Goal: Task Accomplishment & Management: Complete application form

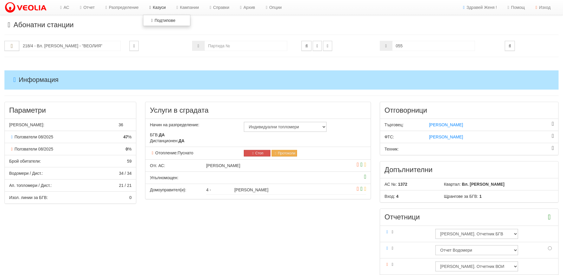
click at [162, 11] on link "Казуси" at bounding box center [156, 7] width 27 height 15
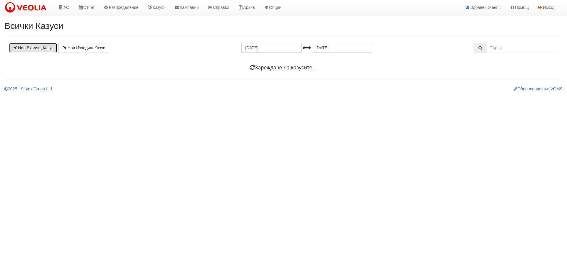
click at [34, 48] on link "Нов Входящ Казус" at bounding box center [33, 48] width 48 height 10
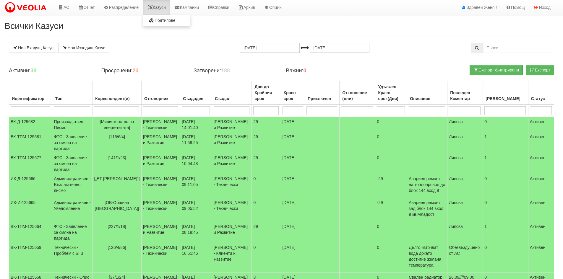
click at [159, 8] on link "Казуси" at bounding box center [156, 7] width 27 height 15
click at [164, 7] on link "Казуси" at bounding box center [156, 7] width 27 height 15
click at [166, 10] on link "Казуси" at bounding box center [156, 7] width 27 height 15
click at [165, 7] on link "Казуси" at bounding box center [156, 7] width 27 height 15
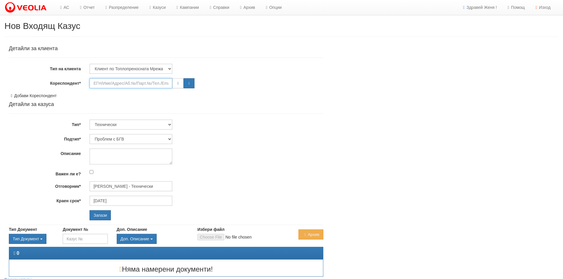
click at [112, 83] on input "Кореспондент*" at bounding box center [130, 83] width 83 height 10
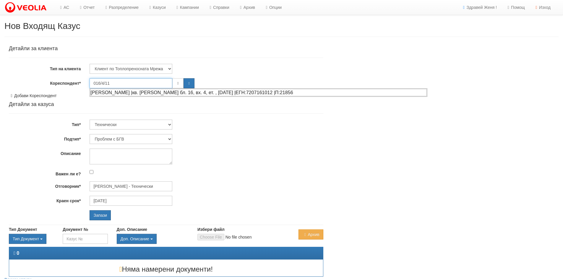
click at [141, 92] on div "РАДОСТИНКА БОЖИДАРОВА ЙОРДАНОВА |кв. Орхид Хилс бл. 16, вх. 4, ет. , ап. 11 |ЕГ…" at bounding box center [258, 92] width 336 height 7
type input "РАДОСТИНКА БОЖИДАРОВА ЙОРДАНОВА"
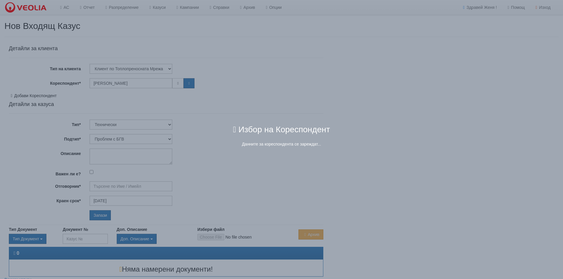
type input "[PERSON_NAME] - Технически"
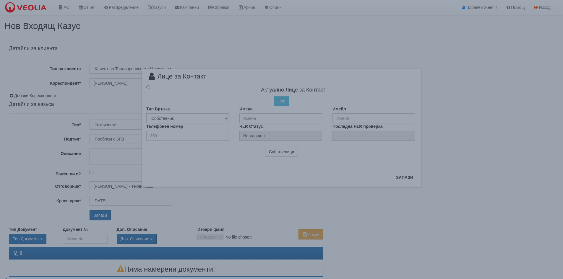
radio input "true"
type input "РАДОСТИНКА БОЖИДАРОВА ЙОРДАНОВА"
type input "359889135357"
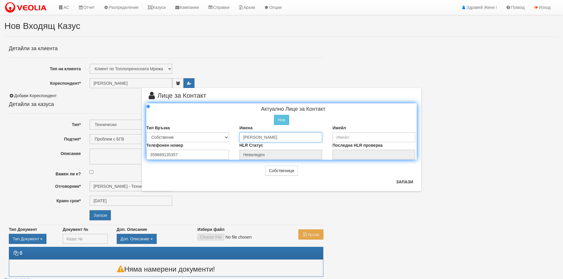
drag, startPoint x: 319, startPoint y: 137, endPoint x: 230, endPoint y: 134, distance: 88.3
click at [230, 134] on div "Тип Връзка Собственик Наемател Роднина Съсед Приятел Имена РАДОСТИНКА БОЖИДАРОВ…" at bounding box center [281, 133] width 279 height 17
drag, startPoint x: 265, startPoint y: 138, endPoint x: 203, endPoint y: 133, distance: 62.9
click at [204, 132] on div "Тип Връзка Собственик Наемател Роднина Съсед Приятел Имена ОВА Имейл" at bounding box center [281, 133] width 279 height 17
type input "ОВА"
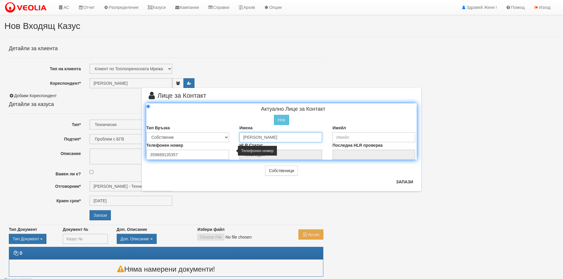
type input "[PERSON_NAME]"
drag, startPoint x: 189, startPoint y: 154, endPoint x: 118, endPoint y: 152, distance: 70.9
click at [118, 152] on div "× Лице за Контакт Актуално Лице за Контакт Нов Промени Актуалното Лице Тип Връз…" at bounding box center [282, 95] width 346 height 191
type input "0889045058"
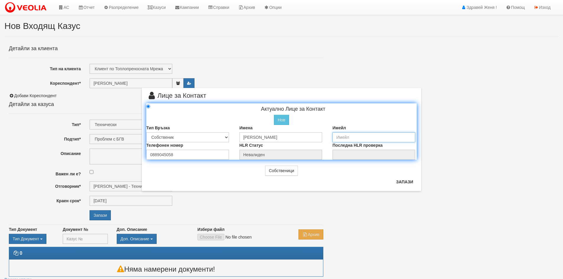
click at [337, 137] on input "email" at bounding box center [373, 137] width 83 height 10
type input "[EMAIL_ADDRESS][DOMAIN_NAME]"
click at [404, 182] on button "Запази" at bounding box center [404, 181] width 24 height 9
type input "[PERSON_NAME]"
radio input "true"
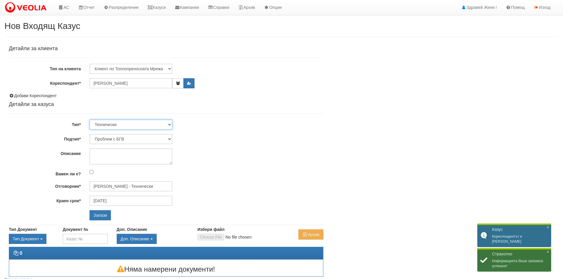
click at [170, 123] on select "Технически ФТС Търговски Административен Производствен Експлоатационен Финансов…" at bounding box center [130, 125] width 83 height 10
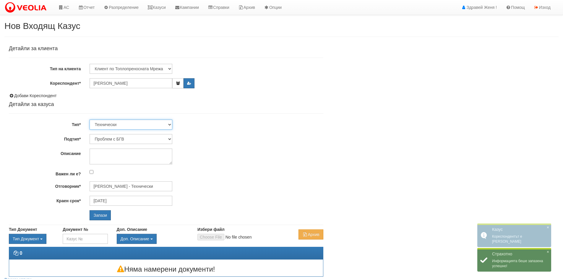
select select "1"
click at [89, 120] on select "Технически ФТС Търговски Административен Производствен Експлоатационен Финансов…" at bounding box center [130, 125] width 83 height 10
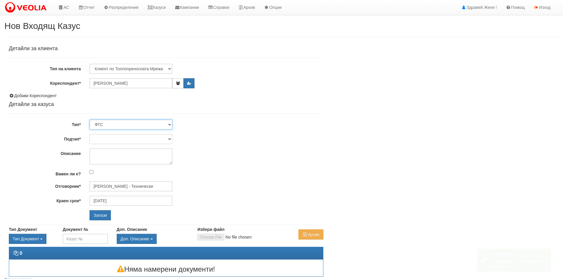
type input "[DATE]"
type input "[PERSON_NAME] и Развитие"
click at [100, 217] on input "Запази" at bounding box center [99, 215] width 21 height 10
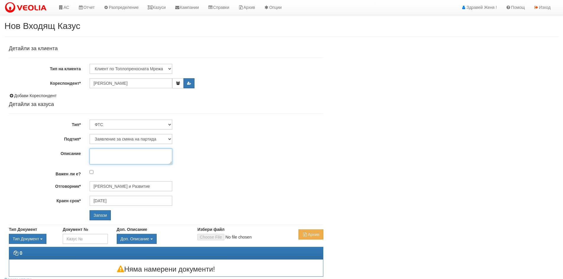
click at [127, 156] on textarea "Описание" at bounding box center [130, 157] width 83 height 16
click at [100, 213] on input "Запази" at bounding box center [99, 215] width 21 height 10
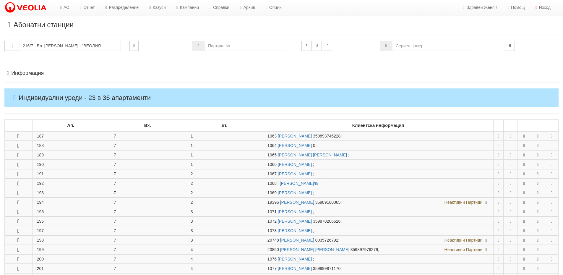
scroll to position [392, 0]
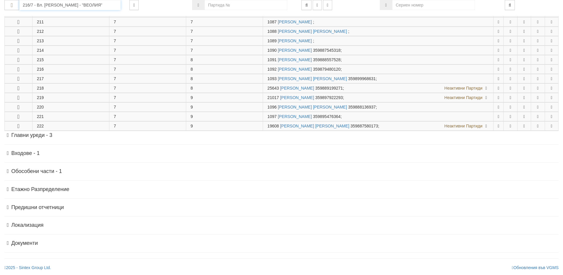
click at [43, 5] on input "216/7 - Вл. Варненчик - "ВЕОЛИЯ"" at bounding box center [69, 5] width 101 height 10
click at [55, 12] on div "016/4 - Орхид Хилс - "ВЕОЛИЯ"" at bounding box center [70, 14] width 100 height 7
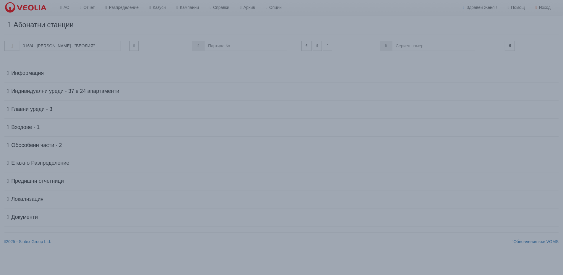
scroll to position [0, 0]
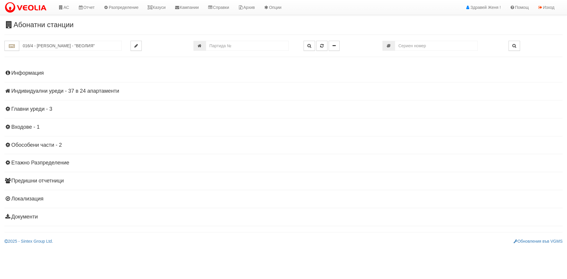
click at [58, 89] on h4 "Индивидуални уреди - 37 в 24 апартаменти" at bounding box center [283, 91] width 558 height 6
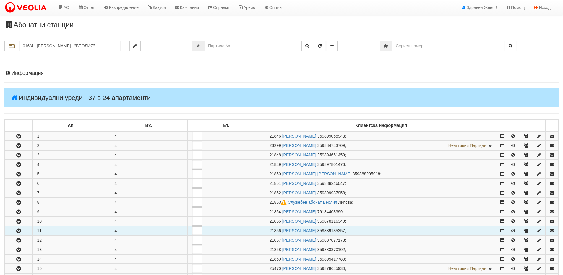
click at [26, 229] on button "button" at bounding box center [18, 230] width 27 height 9
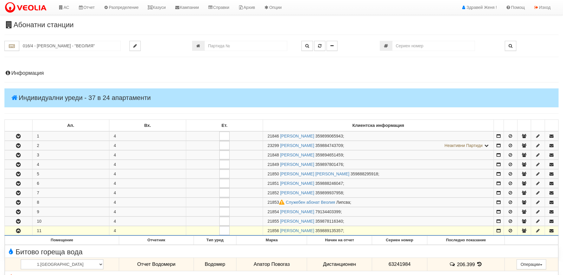
drag, startPoint x: 279, startPoint y: 230, endPoint x: 266, endPoint y: 229, distance: 13.0
click at [266, 229] on td "21856 РАДОСТИНКА БОЖИДАРОВА ЙОРДАНОВА 359889135357 ;" at bounding box center [378, 230] width 231 height 9
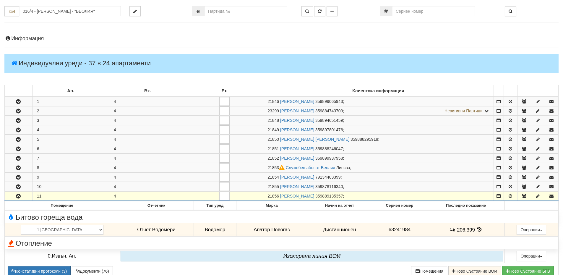
scroll to position [89, 0]
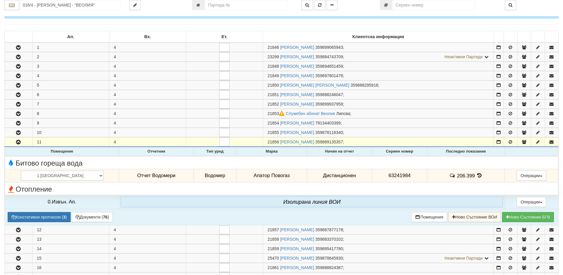
click at [476, 175] on icon at bounding box center [479, 175] width 6 height 5
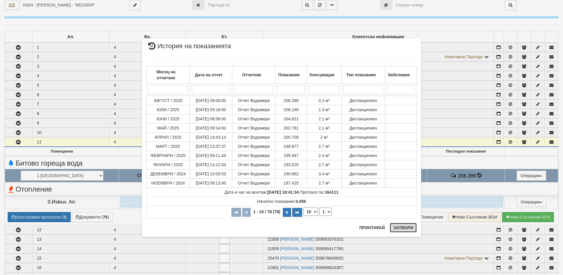
click at [403, 228] on button "Затвори" at bounding box center [403, 227] width 27 height 9
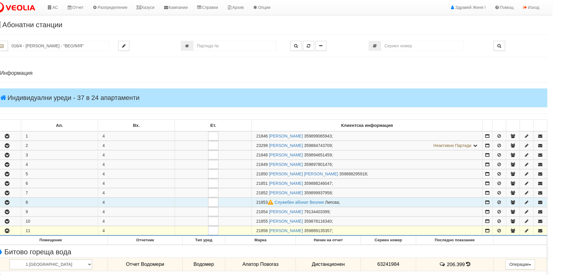
scroll to position [148, 11]
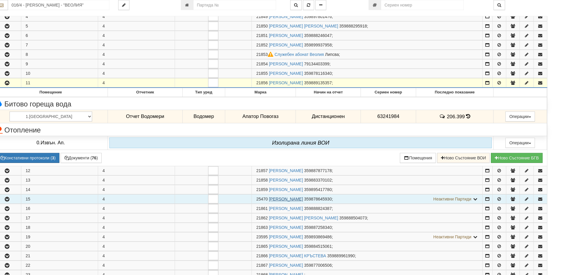
click at [278, 198] on link "МИРОСЛАВ СТОЯНОВ ЦОЛОВ" at bounding box center [286, 198] width 34 height 5
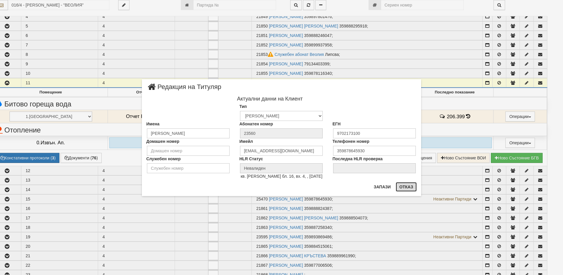
click at [404, 189] on button "Отказ" at bounding box center [405, 186] width 21 height 9
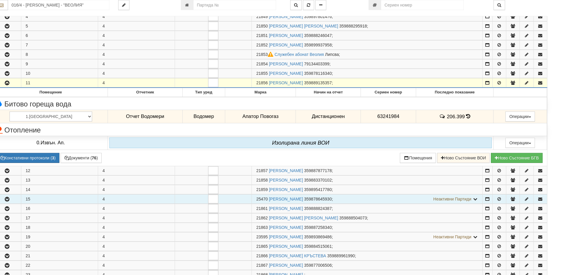
click at [7, 200] on icon "button" at bounding box center [7, 199] width 7 height 4
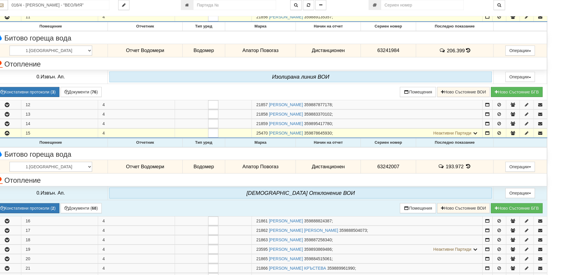
scroll to position [266, 11]
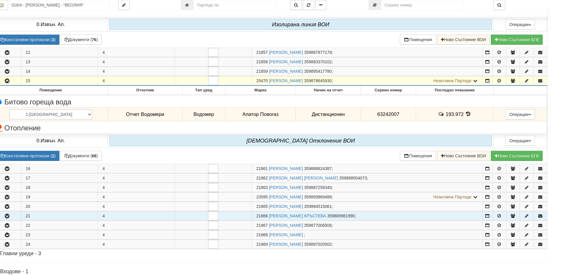
click at [10, 215] on icon "button" at bounding box center [7, 216] width 7 height 4
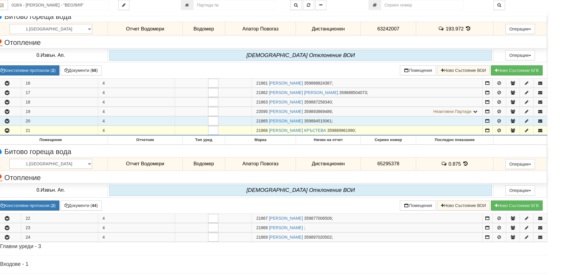
scroll to position [354, 11]
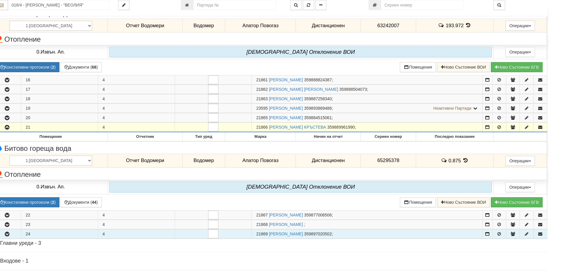
click at [6, 235] on icon "button" at bounding box center [7, 234] width 7 height 4
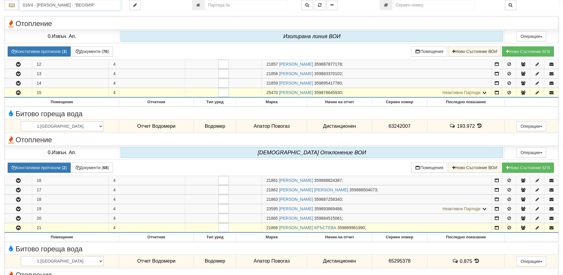
scroll to position [199, 0]
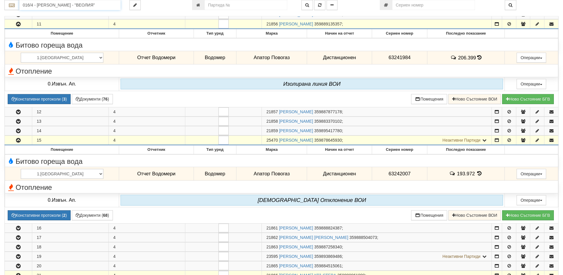
drag, startPoint x: 98, startPoint y: 4, endPoint x: 0, endPoint y: -3, distance: 98.0
click at [0, 0] on html "АС Отчет Настройки Период Глобални Параметри Сваляне Отчетни Карти Нулиране УДР" at bounding box center [281, 201] width 563 height 814
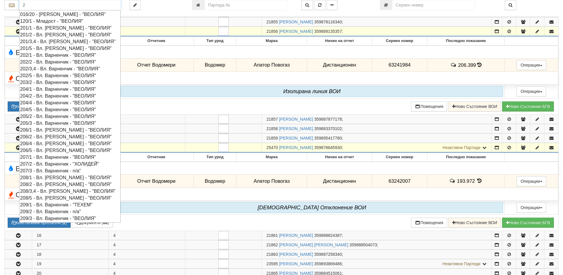
click at [65, 114] on div "205/2 - Вл. Варненчик - "ВЕОЛИЯ"" at bounding box center [70, 116] width 100 height 7
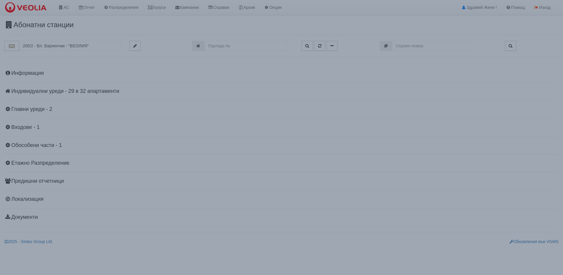
scroll to position [0, 0]
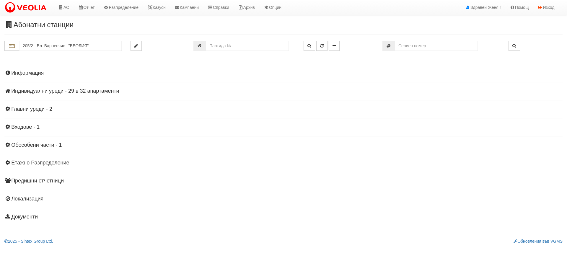
click at [58, 92] on h4 "Индивидуални уреди - 29 в 32 апартаменти" at bounding box center [283, 91] width 558 height 6
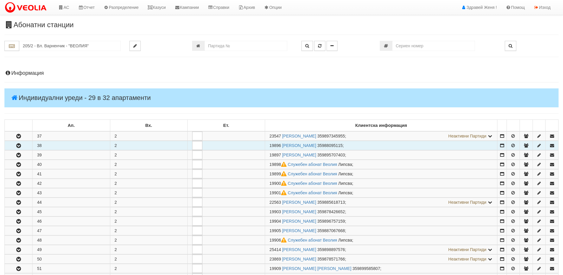
click at [21, 146] on icon "button" at bounding box center [18, 146] width 7 height 4
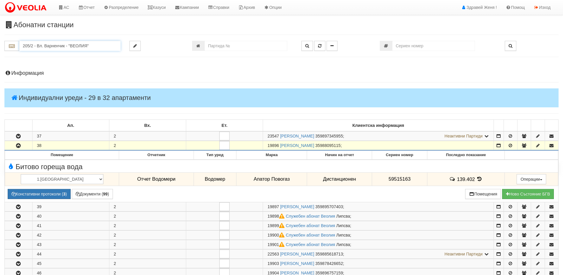
click at [30, 46] on input "205/2 - Вл. Варненчик - "ВЕОЛИЯ"" at bounding box center [69, 46] width 101 height 10
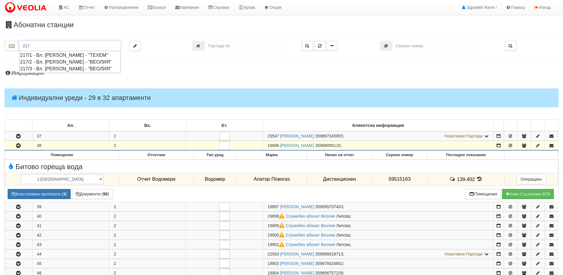
click at [58, 61] on div "217/2 - Вл. Варненчик - "ВЕОЛИЯ"" at bounding box center [70, 61] width 100 height 7
type input "217/2 - Вл. Варненчик - "ВЕОЛИЯ""
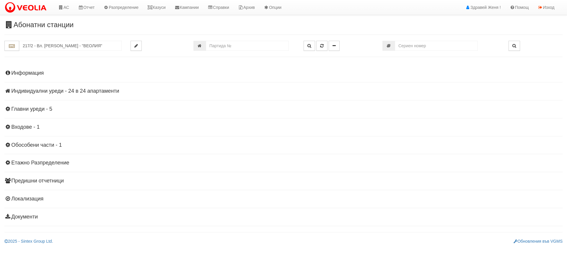
click at [72, 90] on h4 "Индивидуални уреди - 24 в 24 апартаменти" at bounding box center [283, 91] width 558 height 6
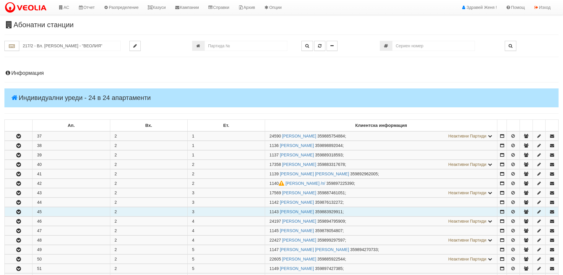
click at [28, 208] on button "button" at bounding box center [18, 211] width 27 height 9
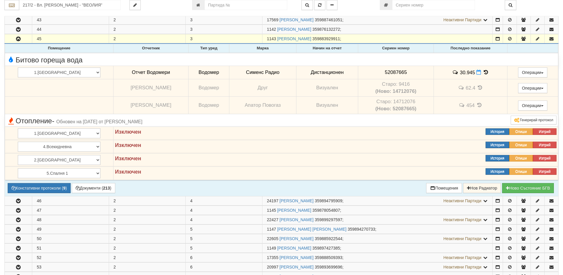
scroll to position [236, 0]
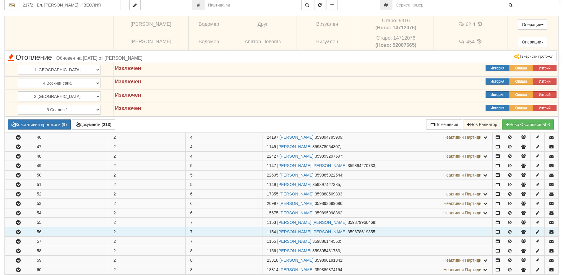
click at [25, 232] on button "button" at bounding box center [18, 231] width 27 height 9
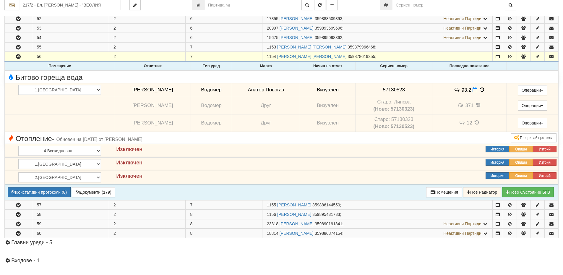
scroll to position [472, 0]
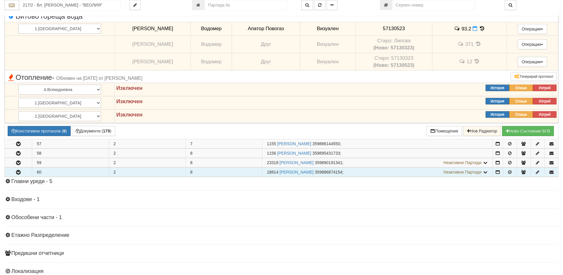
click at [25, 175] on button "button" at bounding box center [18, 171] width 27 height 9
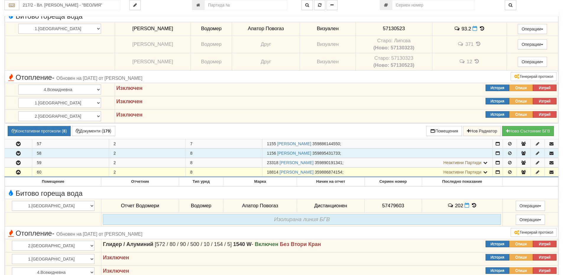
click at [24, 154] on button "button" at bounding box center [18, 153] width 27 height 9
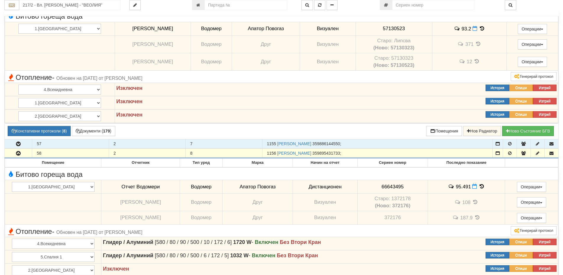
click at [23, 142] on button "button" at bounding box center [18, 143] width 27 height 9
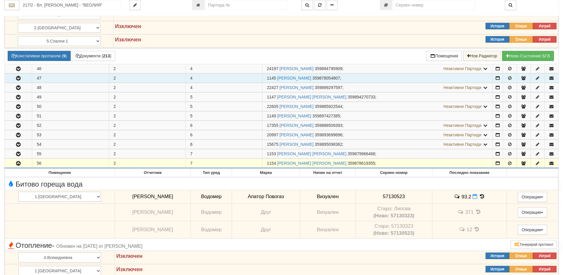
scroll to position [236, 0]
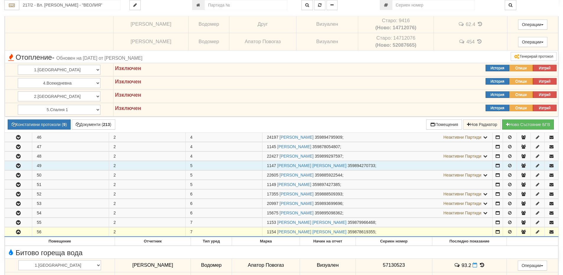
click at [35, 168] on td "49" at bounding box center [70, 165] width 77 height 9
click at [20, 165] on icon "button" at bounding box center [18, 166] width 7 height 4
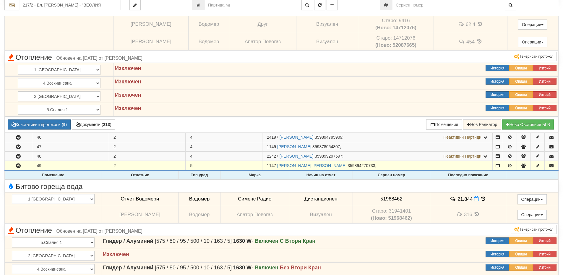
click at [22, 175] on th "Помещение" at bounding box center [53, 174] width 96 height 9
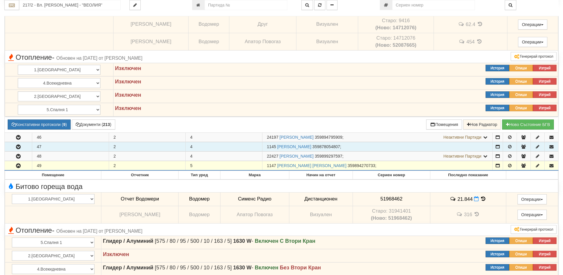
click at [20, 146] on icon "button" at bounding box center [18, 147] width 7 height 4
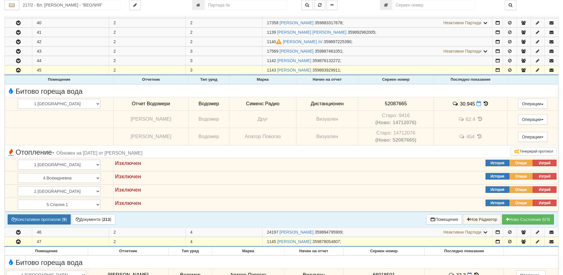
scroll to position [118, 0]
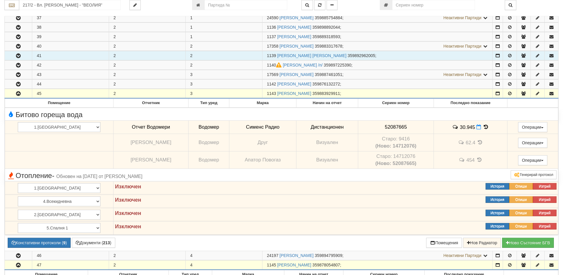
click at [19, 55] on icon "button" at bounding box center [18, 56] width 7 height 4
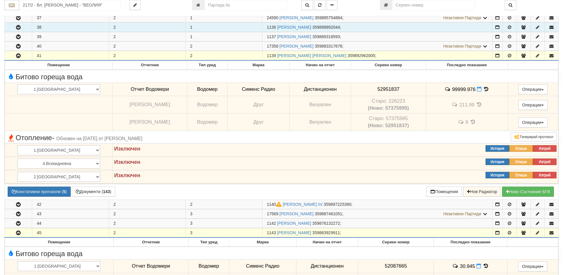
click at [17, 29] on icon "button" at bounding box center [18, 27] width 7 height 4
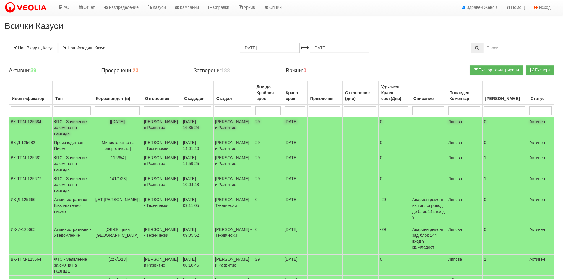
click at [159, 127] on td "[PERSON_NAME] и Развитие" at bounding box center [161, 127] width 39 height 21
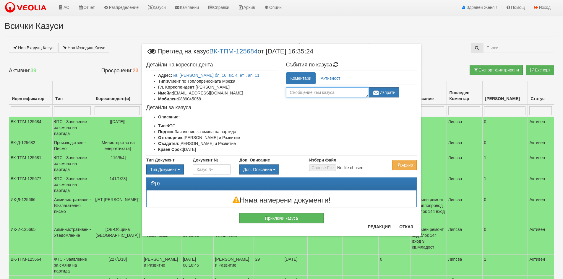
click at [304, 93] on textarea at bounding box center [327, 92] width 83 height 10
type textarea "+"
type textarea "+ платформа"
click at [384, 94] on button "Изпрати" at bounding box center [384, 92] width 31 height 10
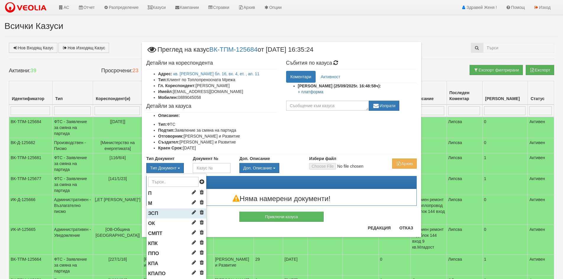
click at [152, 213] on span "ЗСП" at bounding box center [153, 214] width 10 height 6
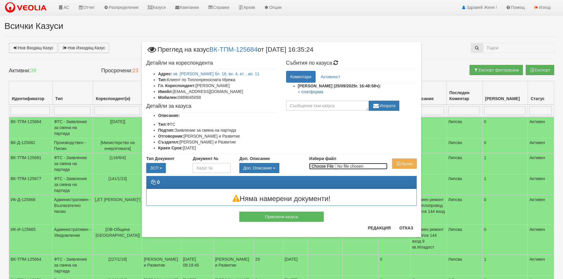
click at [323, 166] on input "Избери файл" at bounding box center [348, 166] width 78 height 6
type input "C:\fakepath\DOC156.pdf"
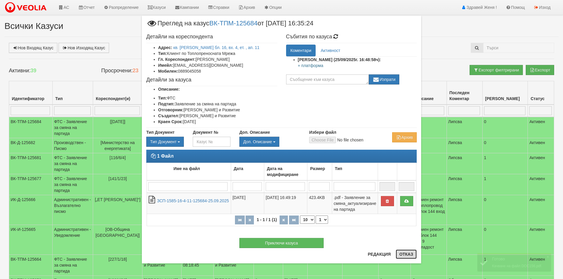
click at [400, 253] on button "Отказ" at bounding box center [405, 254] width 21 height 9
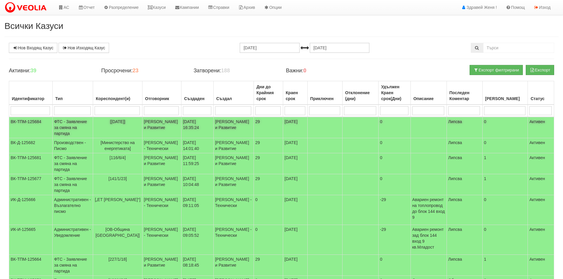
click at [209, 123] on td "25/09/2025 16:35:24" at bounding box center [197, 127] width 32 height 21
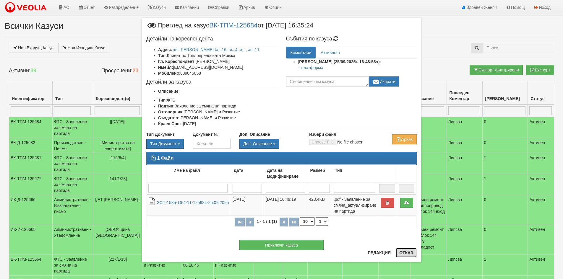
click at [403, 253] on button "Отказ" at bounding box center [405, 252] width 21 height 9
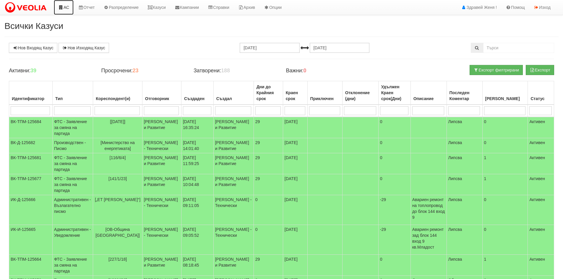
click at [68, 4] on link "АС" at bounding box center [64, 7] width 20 height 15
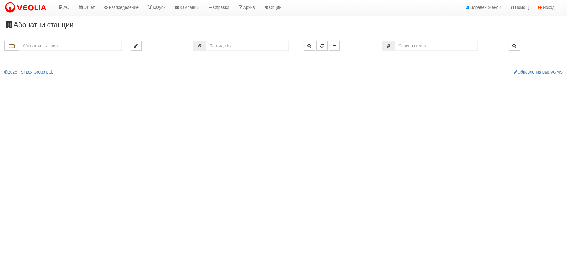
click at [33, 49] on input "text" at bounding box center [70, 46] width 102 height 10
click at [73, 56] on div "216/5 - Вл. [PERSON_NAME] - "ВЕОЛИЯ"" at bounding box center [70, 55] width 101 height 7
type input "216/5 - Вл. [PERSON_NAME] - "ВЕОЛИЯ""
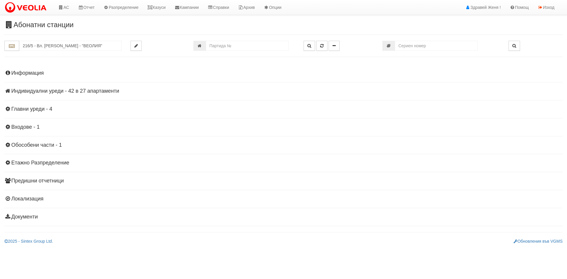
click at [78, 91] on h4 "Индивидуални уреди - 42 в 27 апартаменти" at bounding box center [283, 91] width 558 height 6
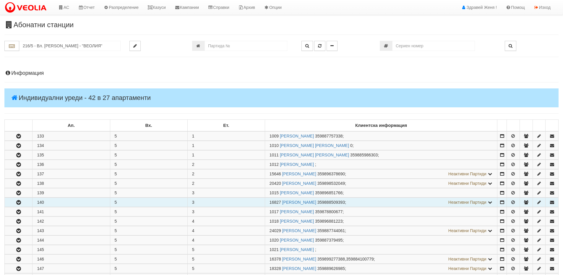
click at [22, 201] on icon "button" at bounding box center [18, 202] width 7 height 4
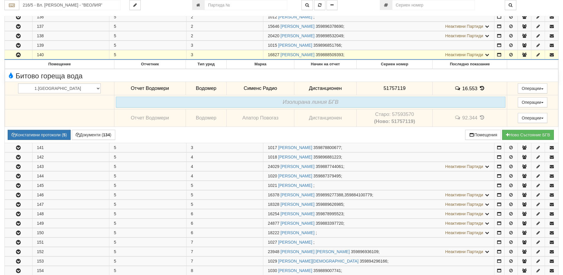
scroll to position [148, 0]
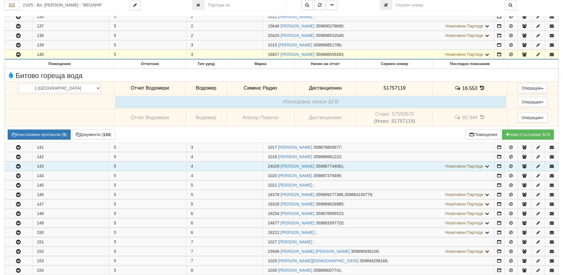
click at [19, 162] on button "button" at bounding box center [18, 166] width 27 height 9
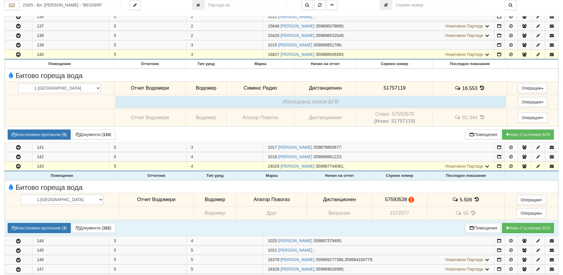
click at [408, 198] on icon at bounding box center [411, 199] width 6 height 5
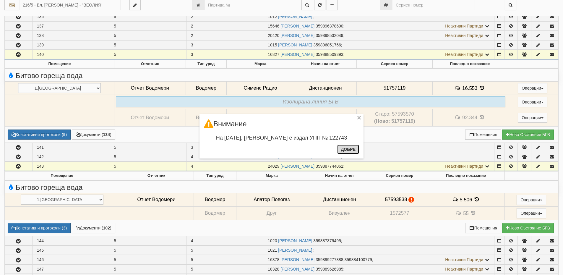
click at [357, 151] on button "Добре" at bounding box center [348, 148] width 22 height 9
